Goal: Task Accomplishment & Management: Complete application form

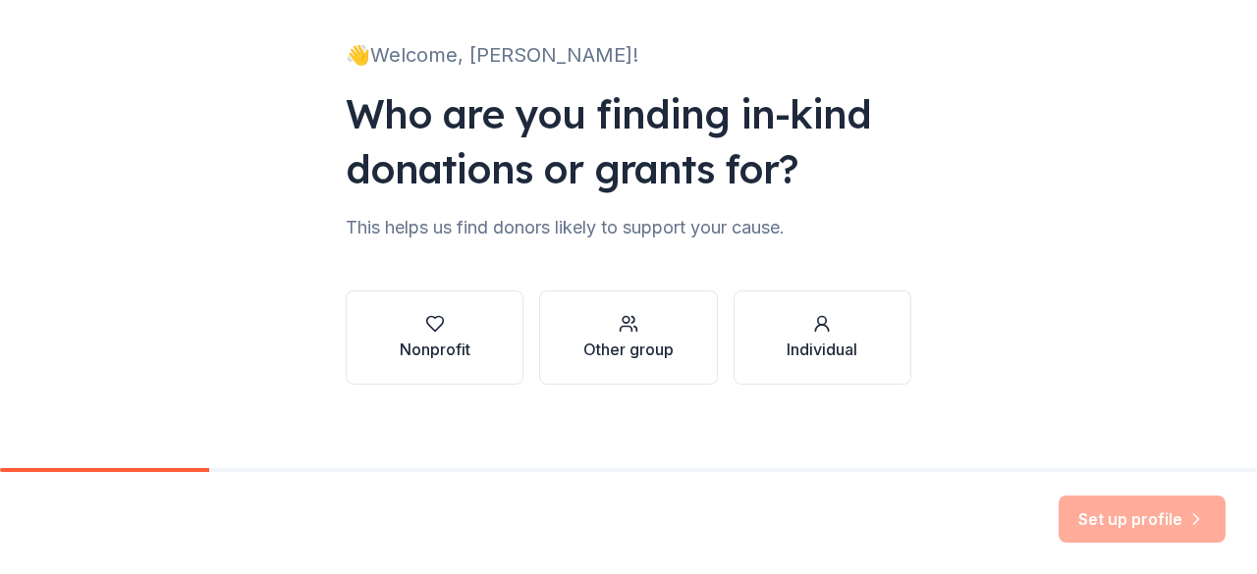
scroll to position [128, 0]
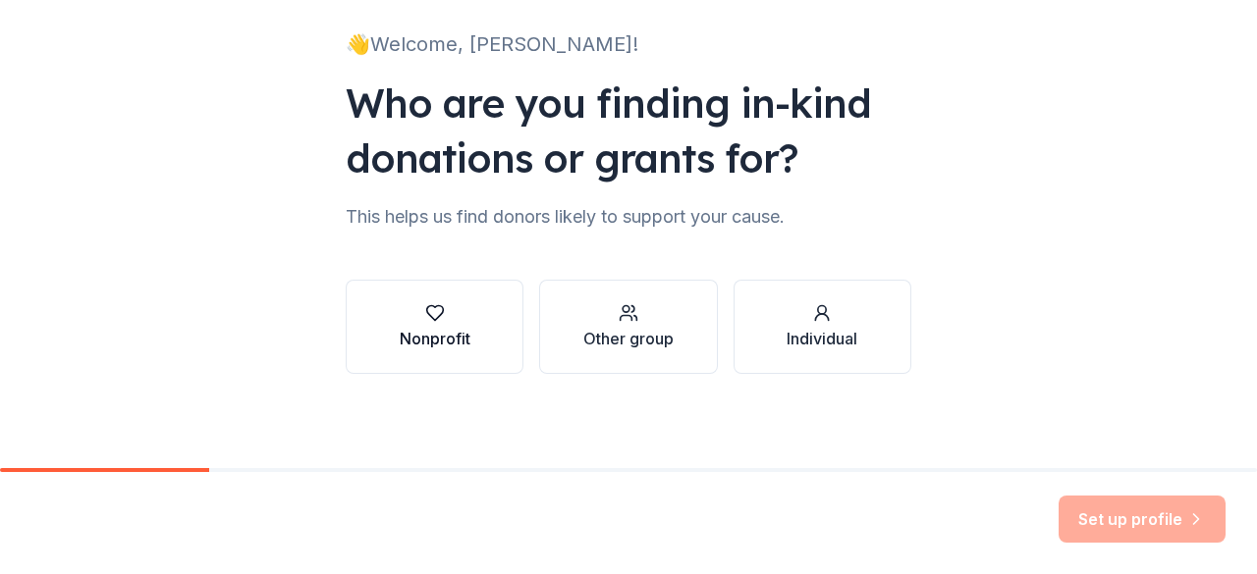
click at [422, 339] on div "Nonprofit" at bounding box center [435, 339] width 71 height 24
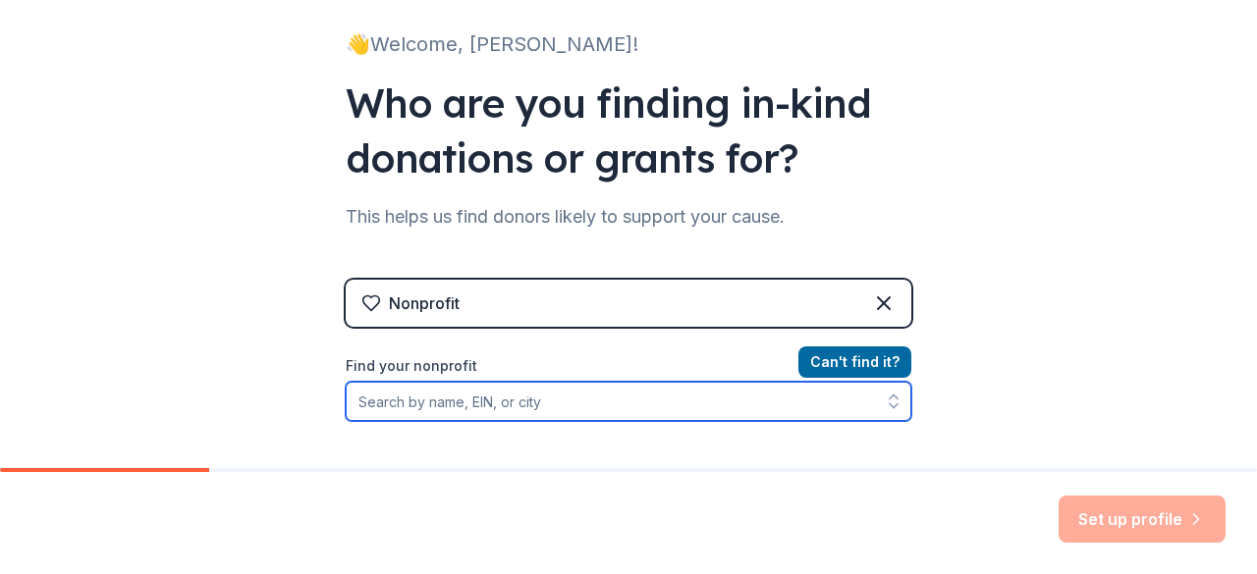
click at [491, 413] on input "Find your nonprofit" at bounding box center [629, 401] width 566 height 39
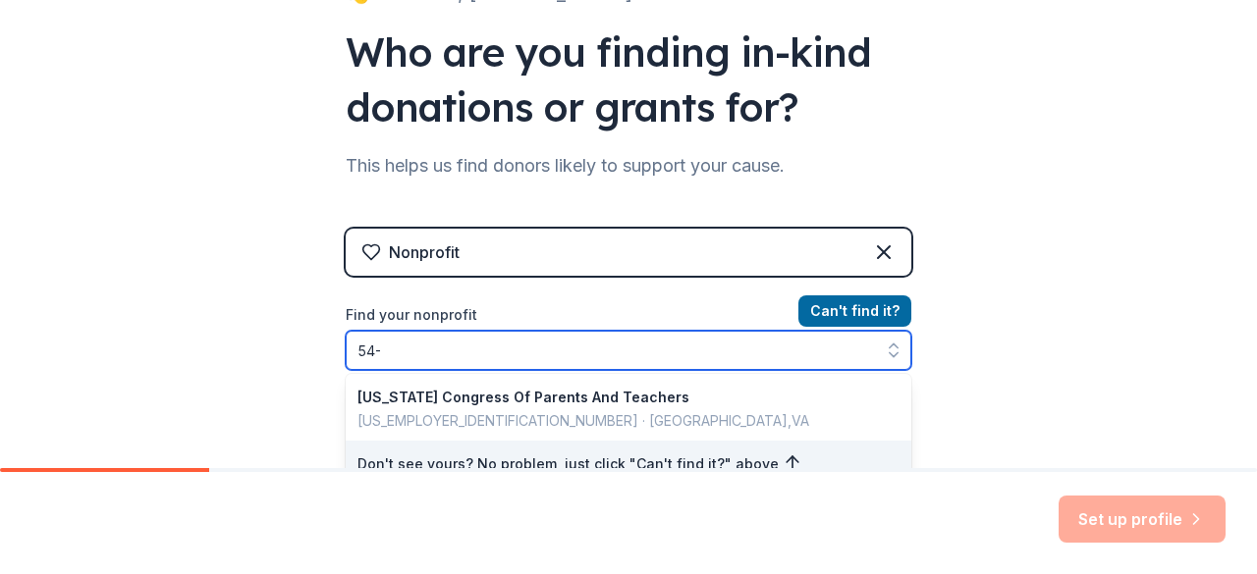
type input "54"
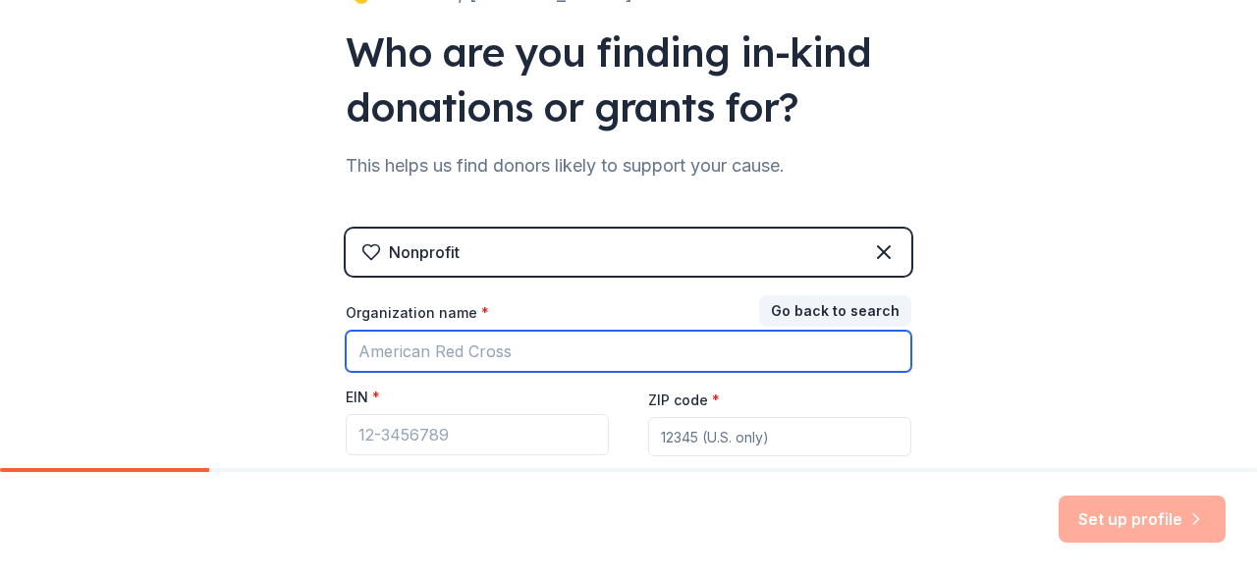
click at [458, 345] on input "Organization name *" at bounding box center [629, 351] width 566 height 41
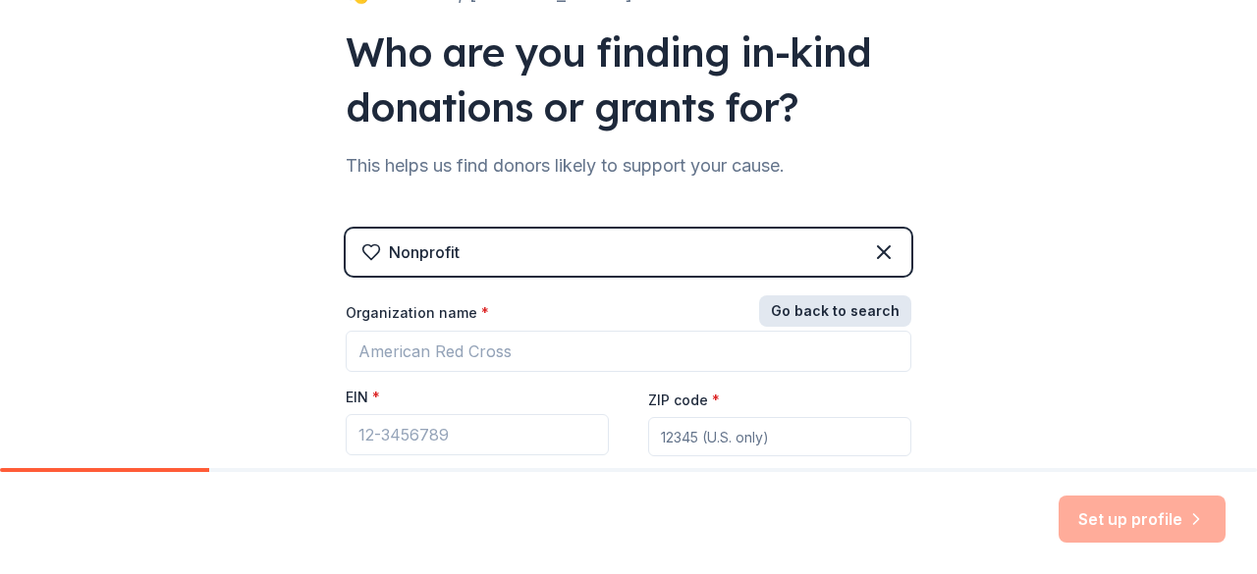
click at [816, 313] on button "Go back to search" at bounding box center [835, 311] width 152 height 31
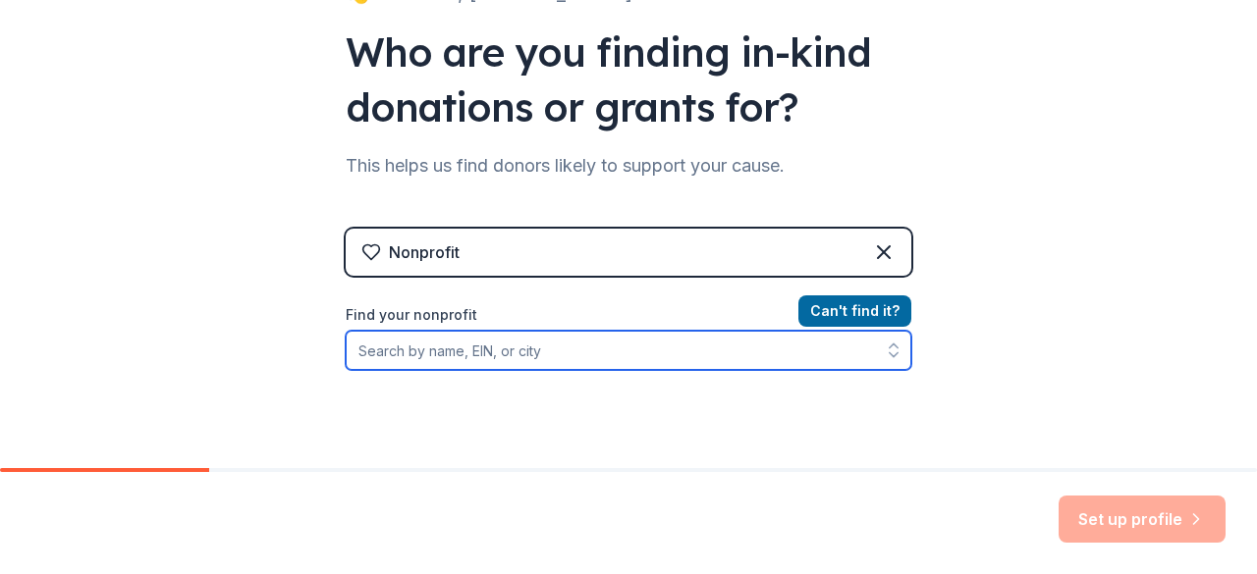
click at [578, 363] on input "Find your nonprofit" at bounding box center [629, 350] width 566 height 39
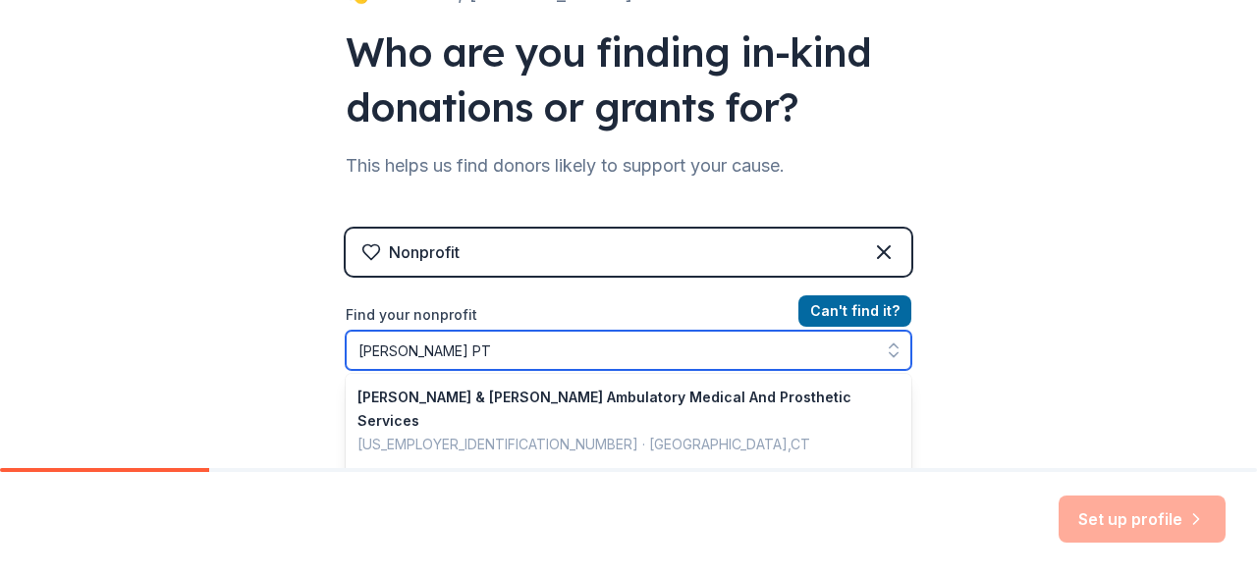
type input "William Ramsay PTA"
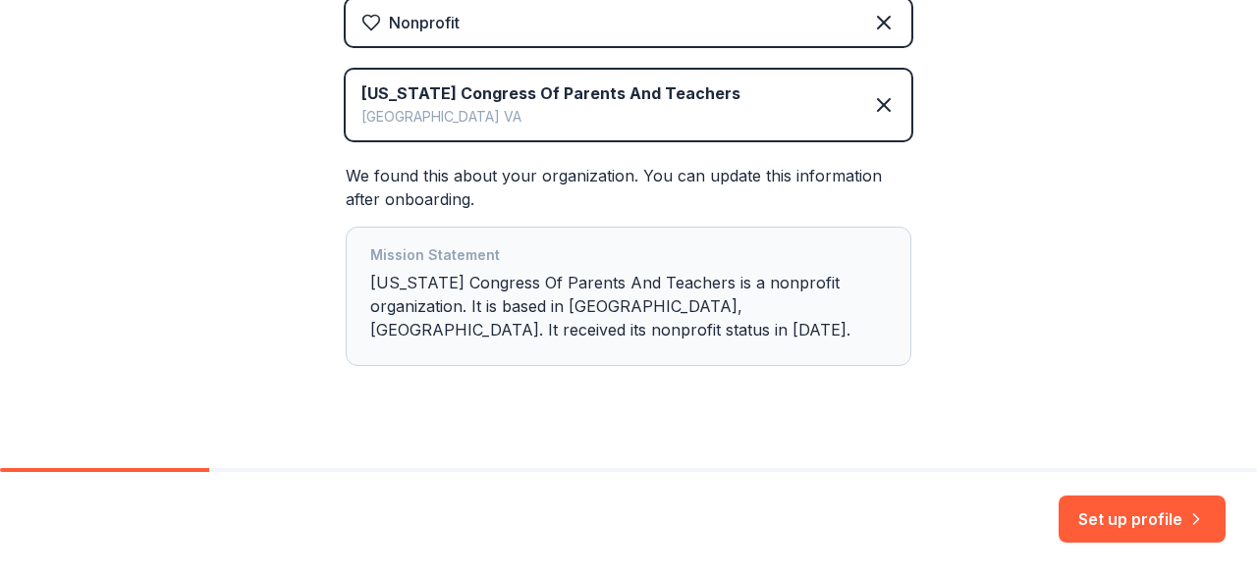
scroll to position [439, 0]
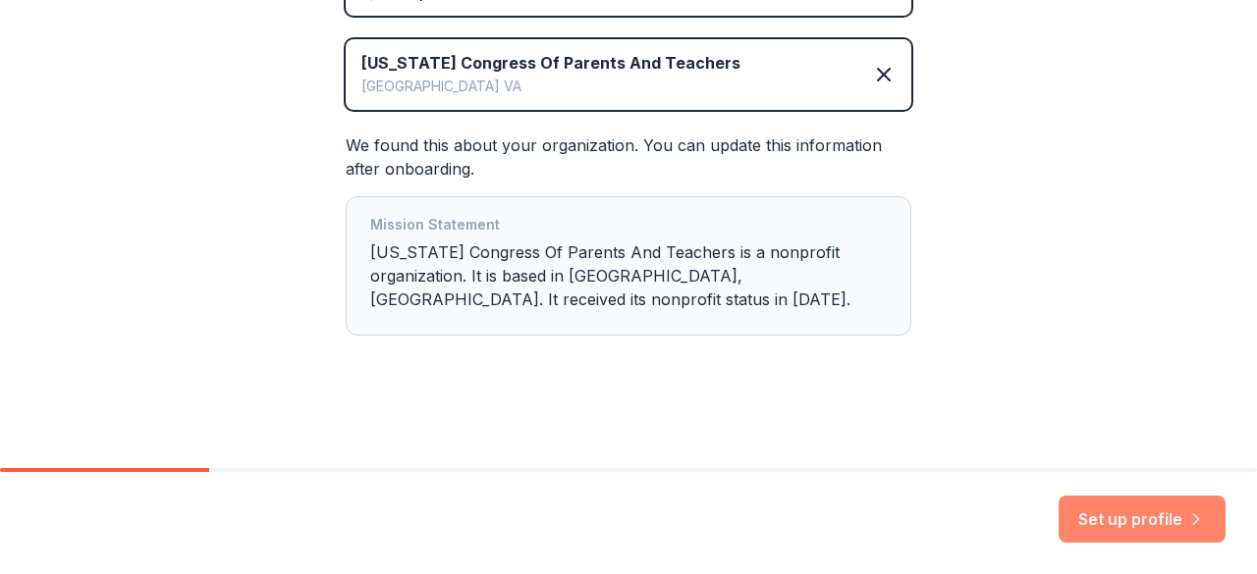
click at [1171, 528] on button "Set up profile" at bounding box center [1142, 519] width 167 height 47
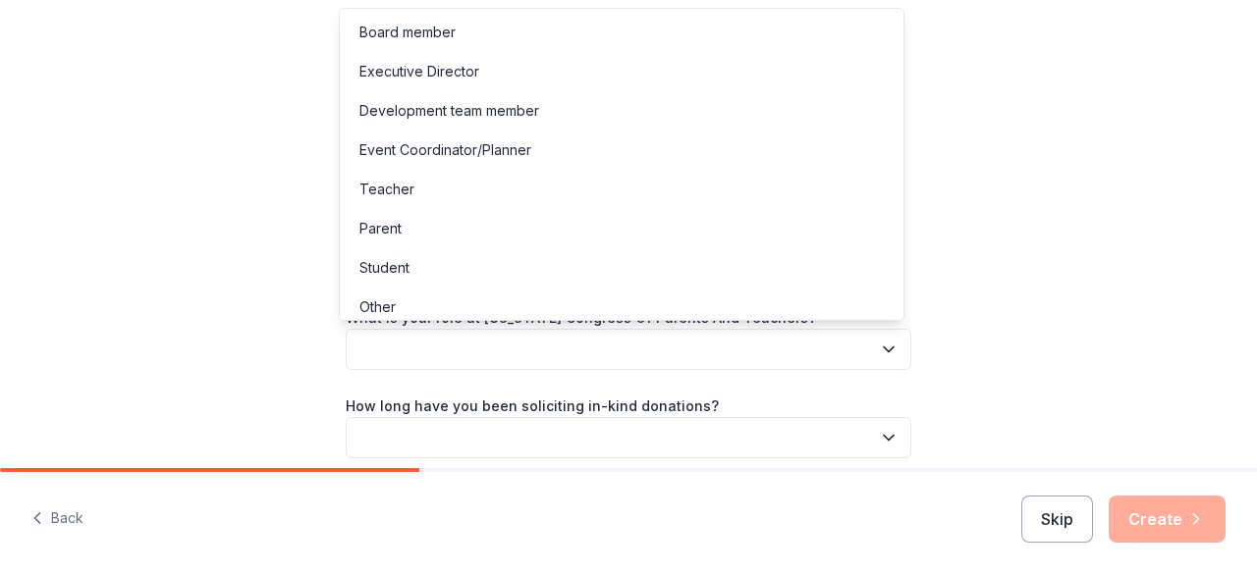
click at [879, 347] on icon "button" at bounding box center [889, 350] width 20 height 20
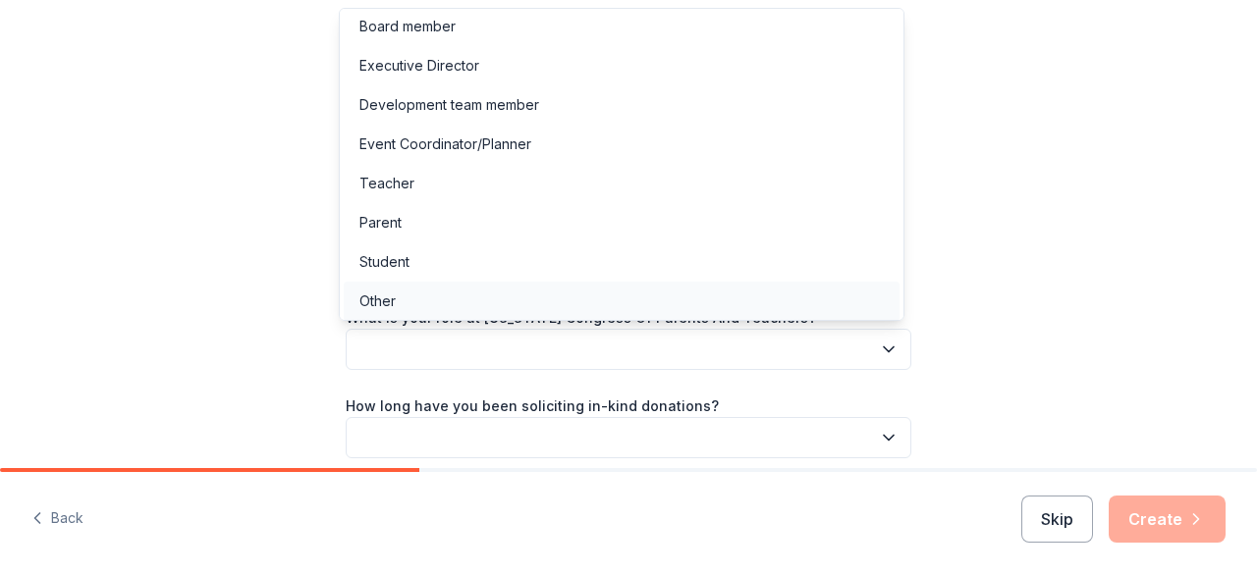
click at [411, 299] on div "Other" at bounding box center [622, 301] width 556 height 39
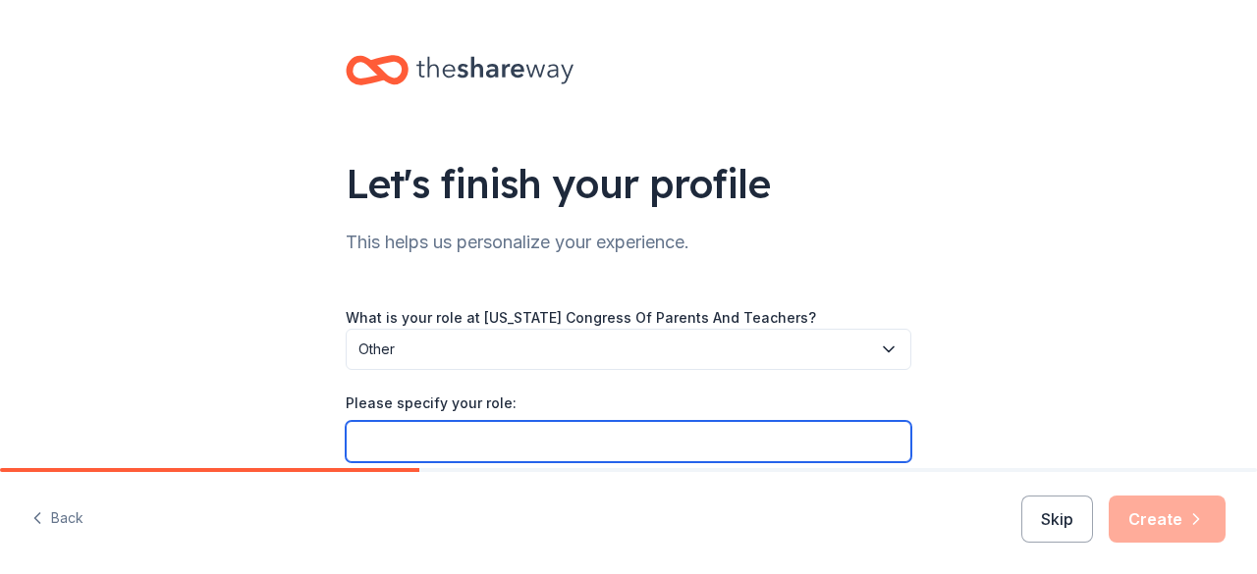
click at [814, 444] on input "Please specify your role:" at bounding box center [629, 441] width 566 height 41
